Goal: Navigation & Orientation: Find specific page/section

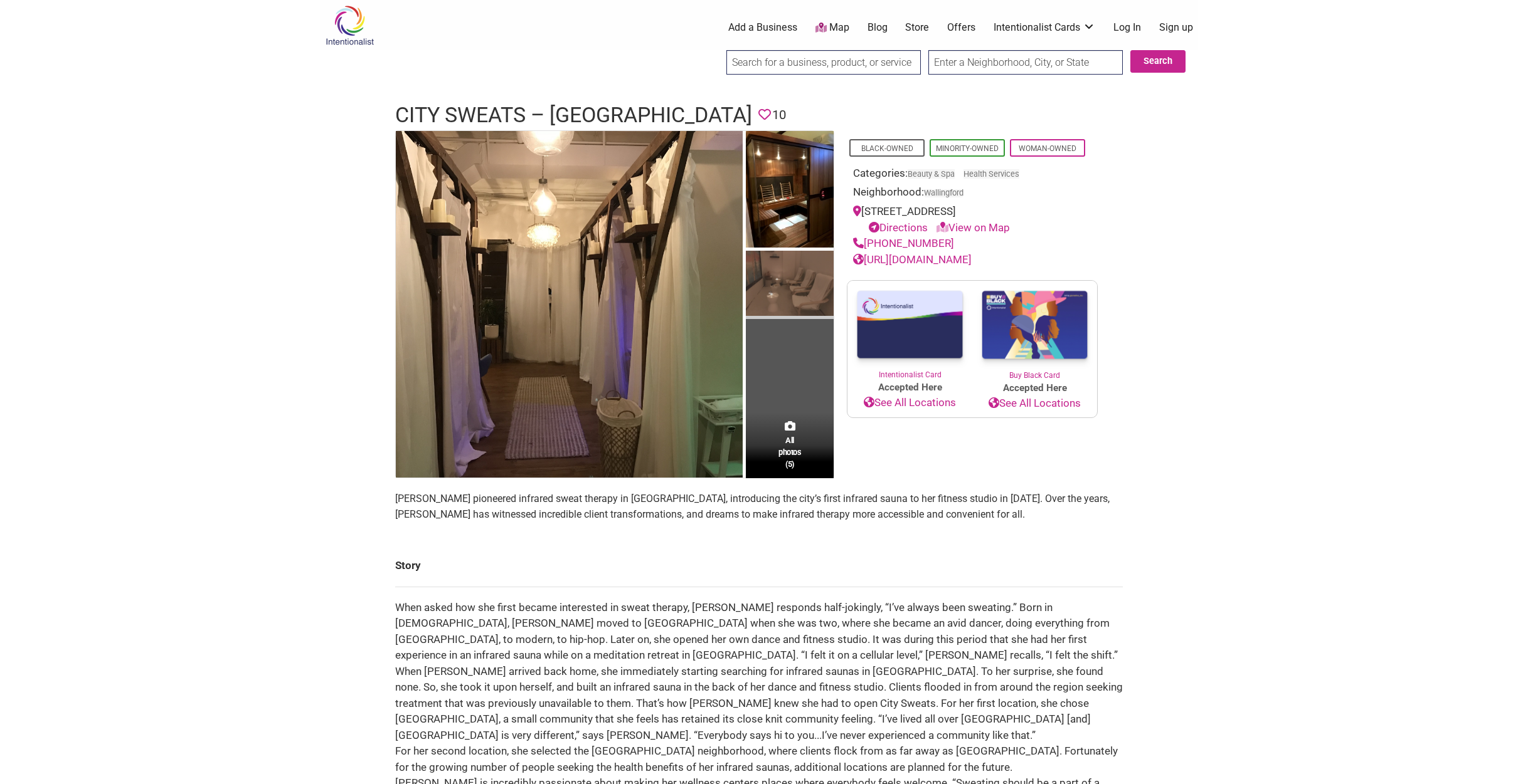
click at [775, 296] on img at bounding box center [790, 285] width 88 height 69
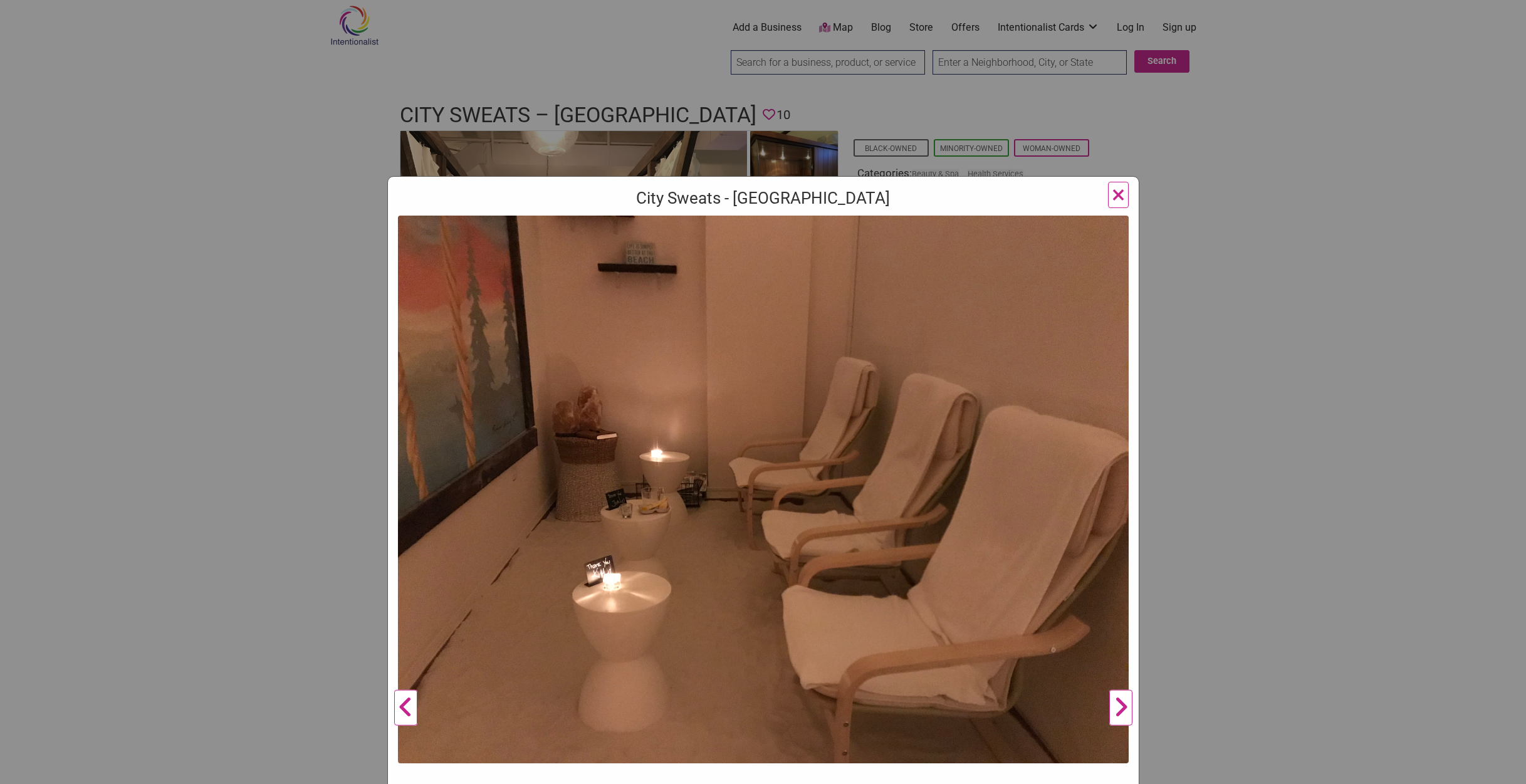
click at [1115, 709] on button "Next" at bounding box center [1120, 707] width 34 height 984
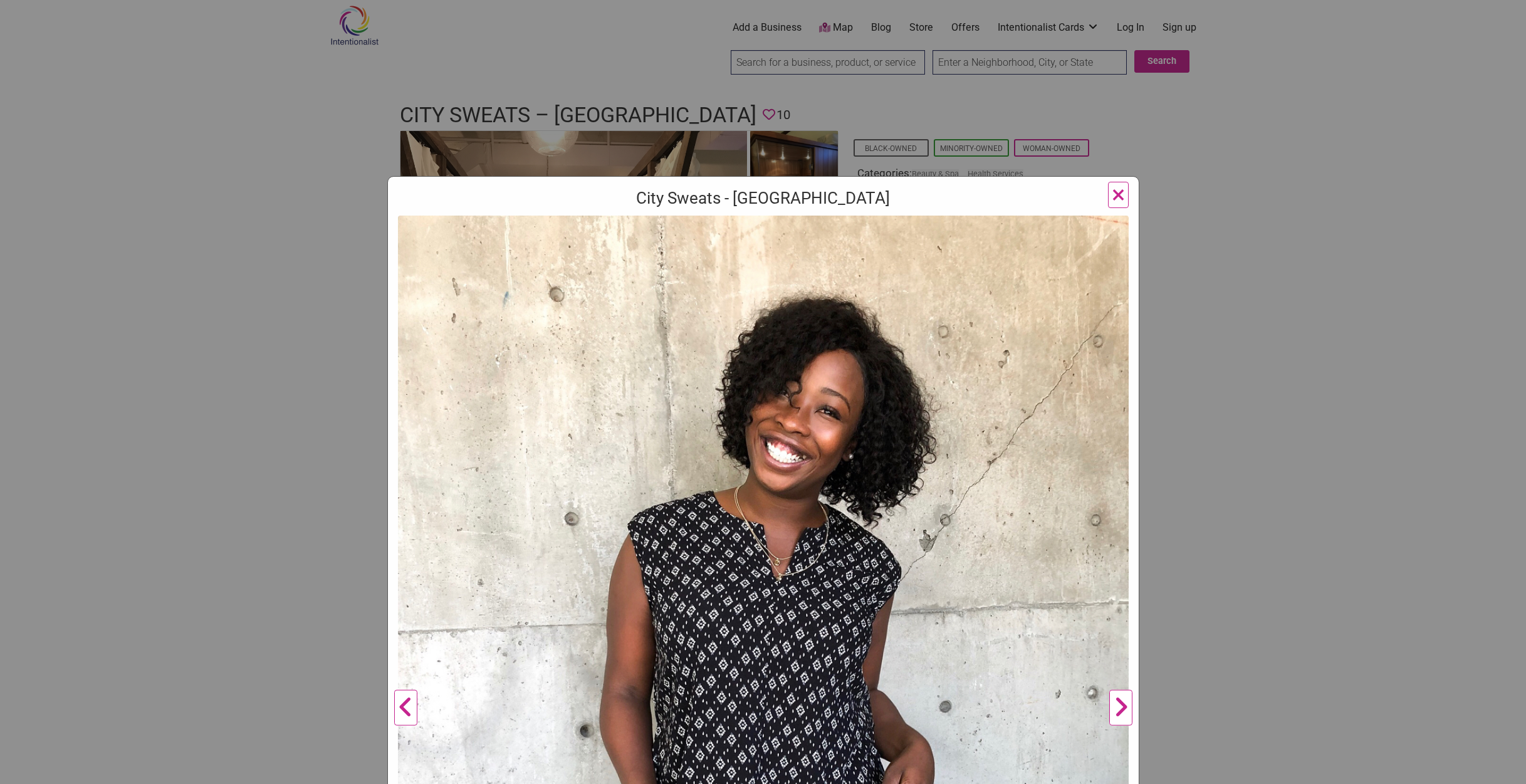
click at [1115, 708] on button "Next" at bounding box center [1120, 707] width 34 height 984
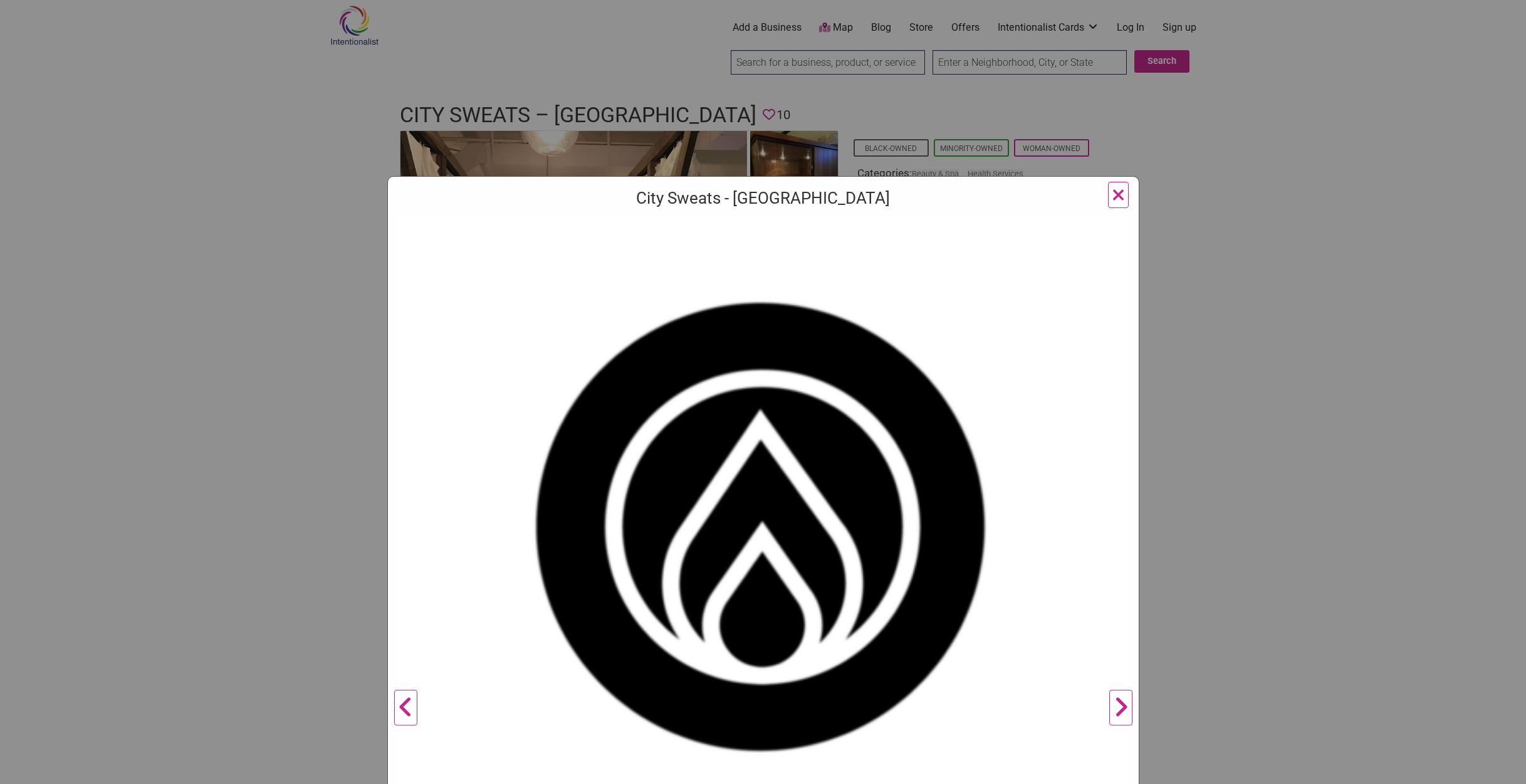
click at [1115, 708] on button "Next" at bounding box center [1120, 707] width 34 height 984
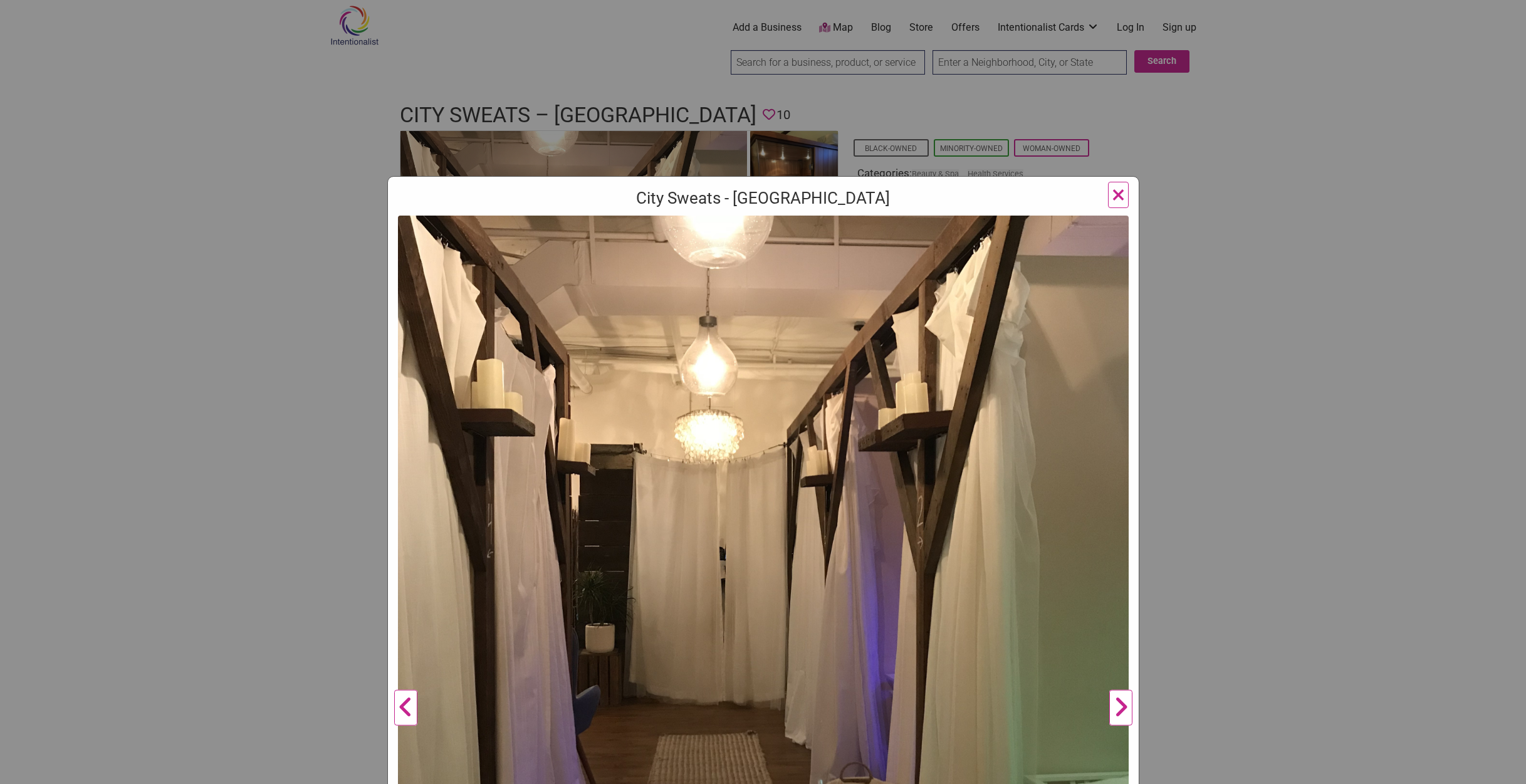
click at [1115, 708] on button "Next" at bounding box center [1120, 707] width 34 height 984
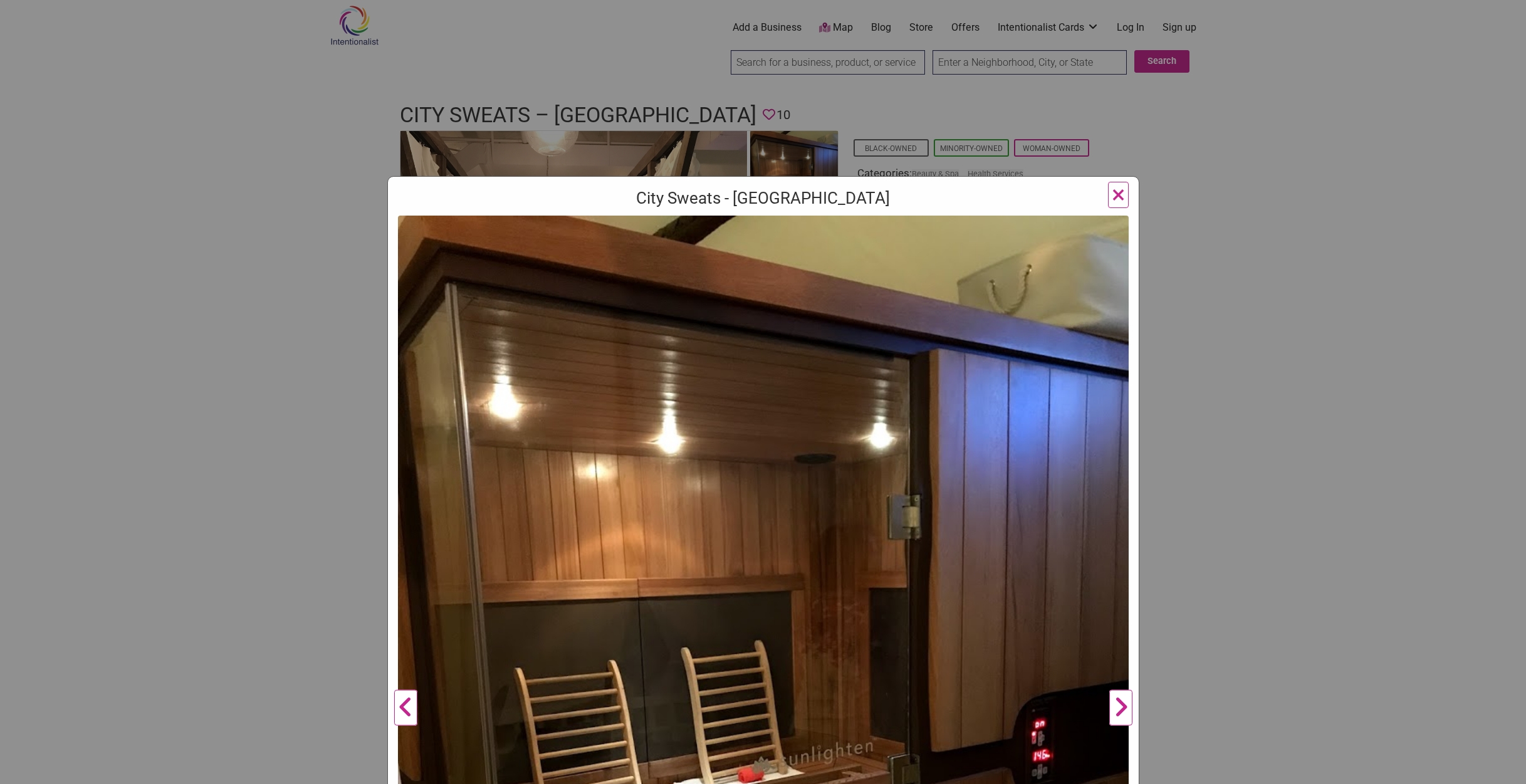
click at [410, 704] on button "Previous" at bounding box center [405, 707] width 34 height 984
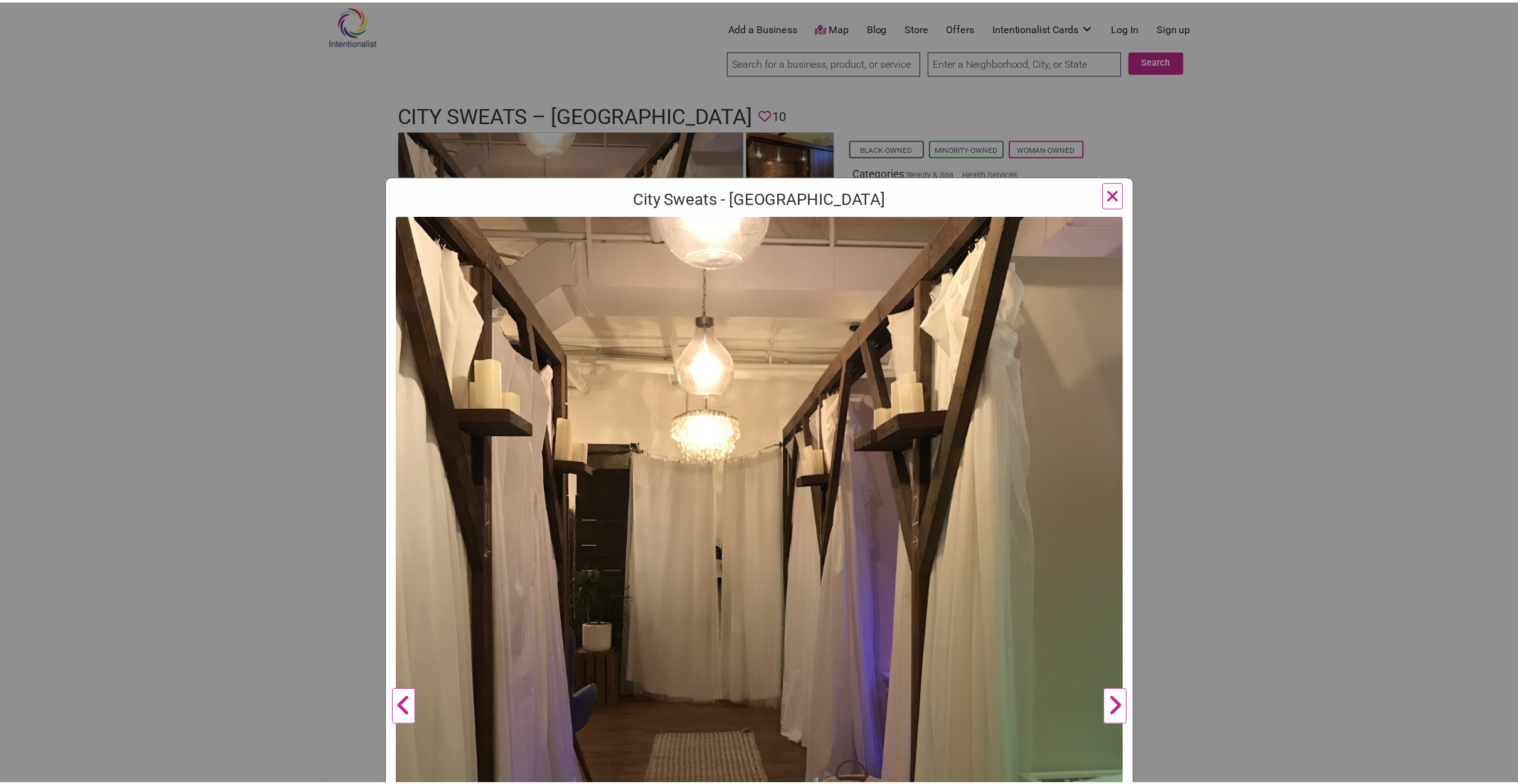
scroll to position [399, 0]
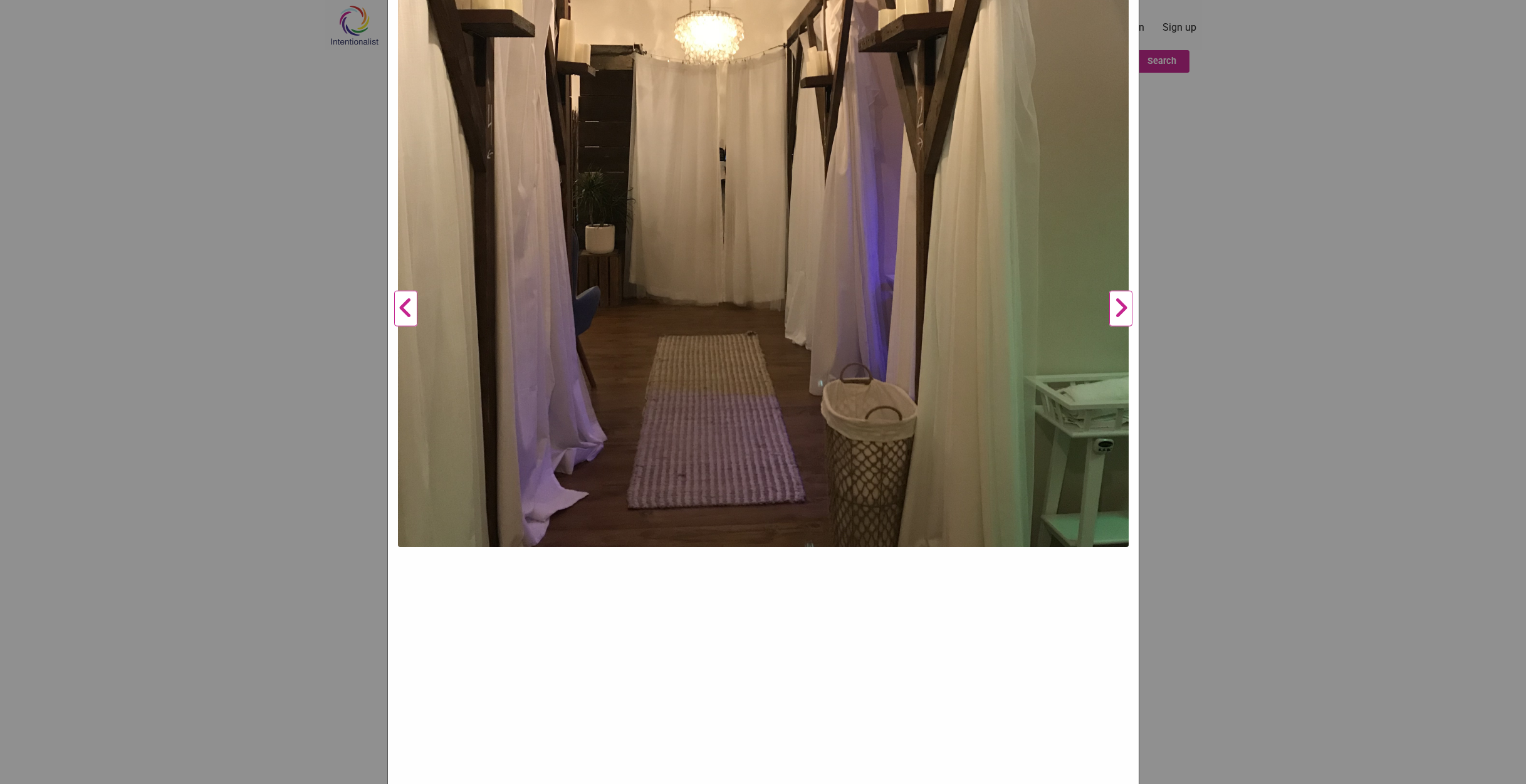
click at [1116, 302] on button "Next" at bounding box center [1120, 308] width 34 height 984
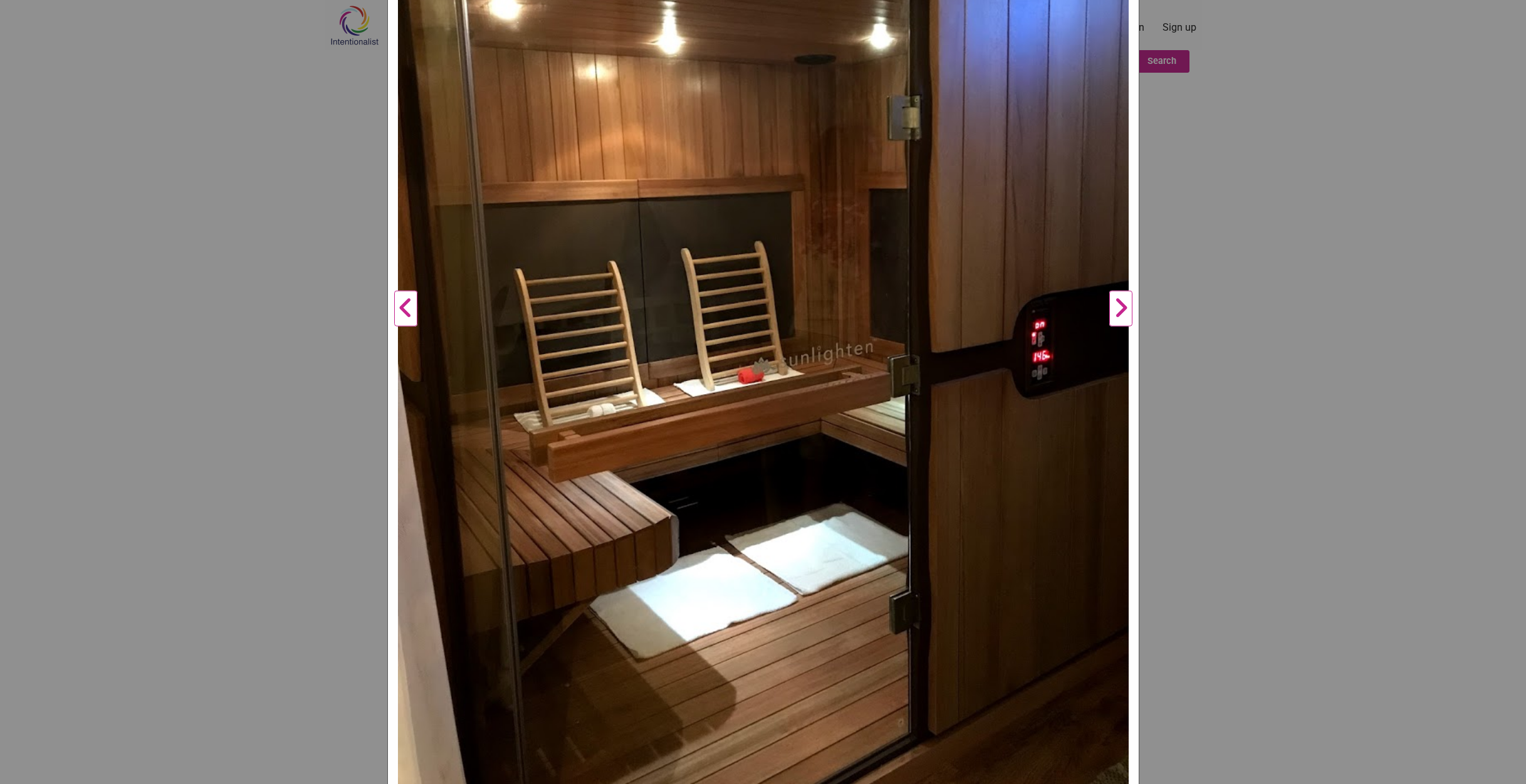
click at [1123, 311] on button "Next" at bounding box center [1120, 308] width 34 height 984
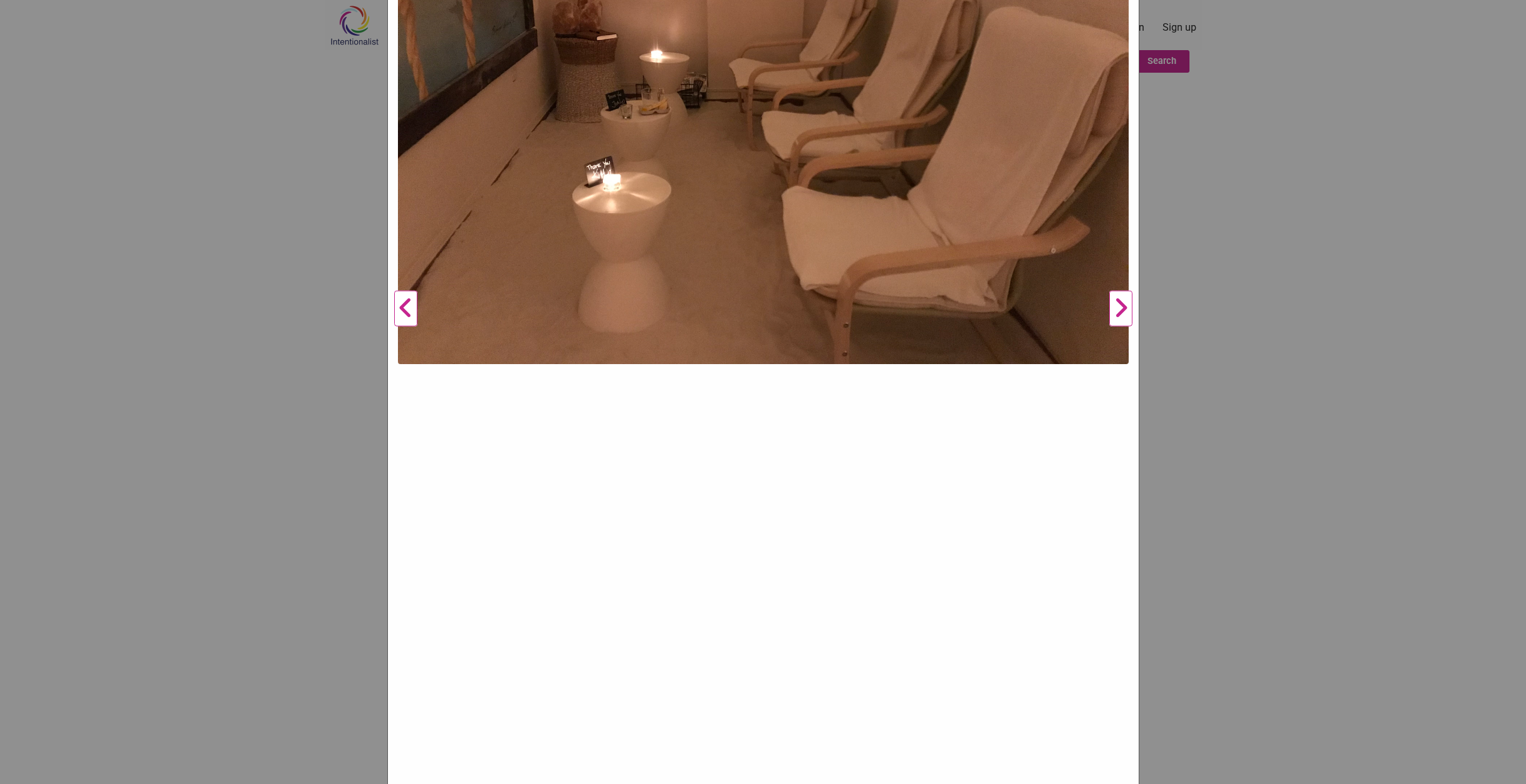
click at [1123, 311] on button "Next" at bounding box center [1120, 308] width 34 height 984
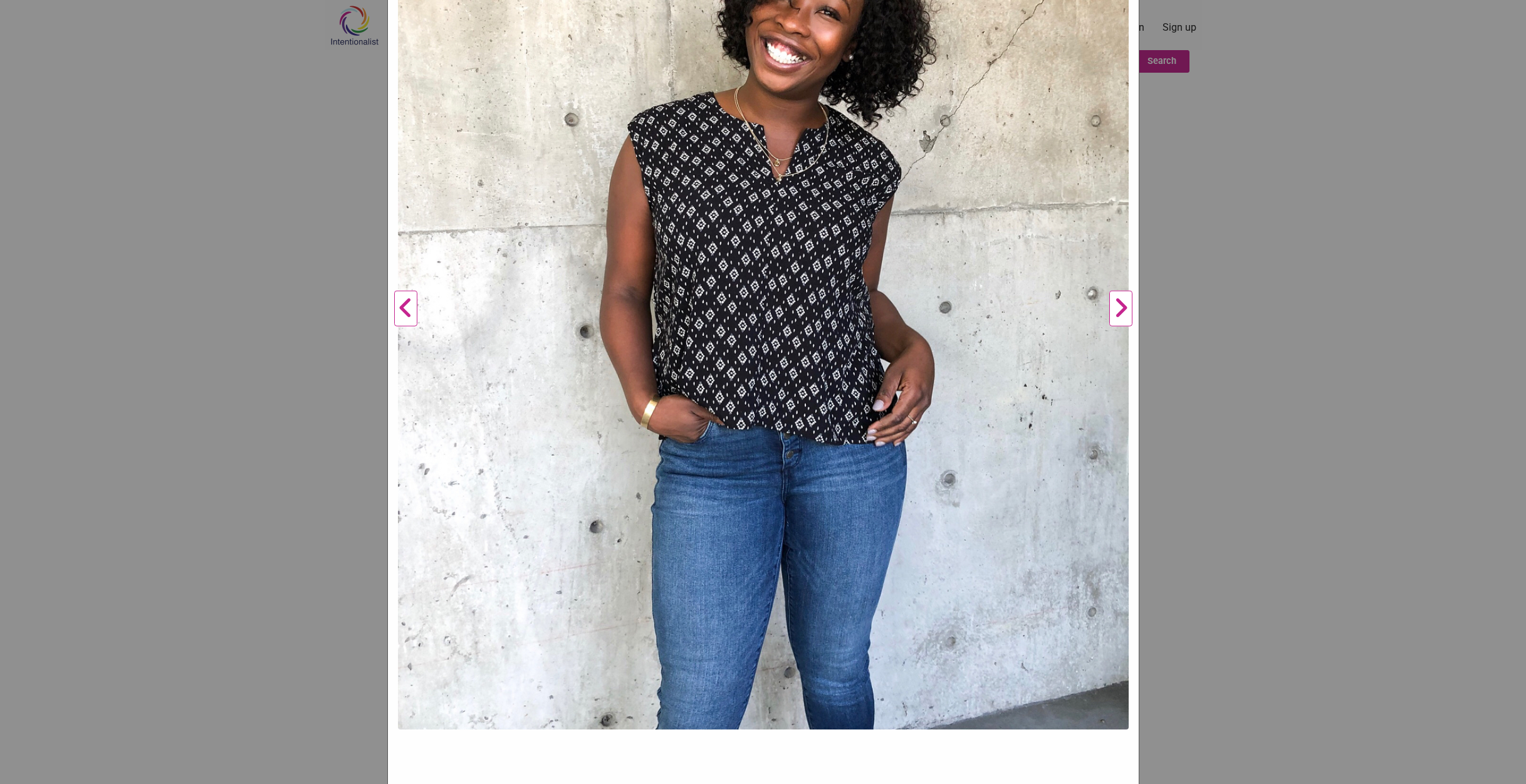
click at [1249, 311] on div "City Sweats - [GEOGRAPHIC_DATA] Previous Next 1 2 3 4 5 ×" at bounding box center [763, 392] width 1526 height 784
